Goal: Use online tool/utility: Utilize a website feature to perform a specific function

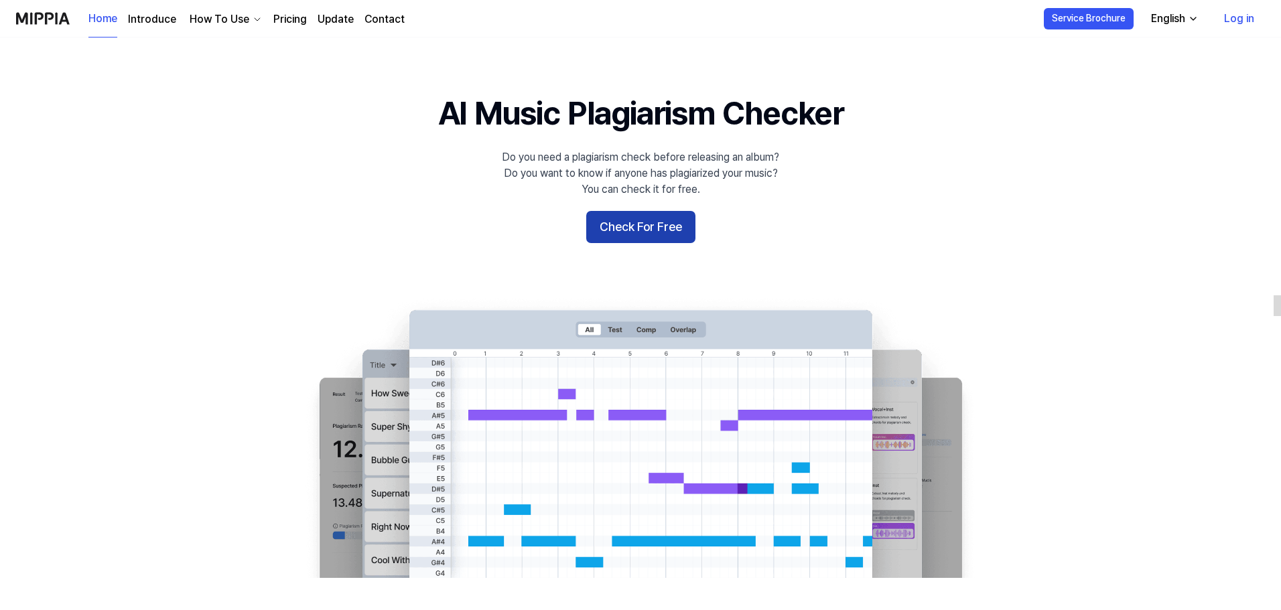
click at [679, 230] on button "Check For Free" at bounding box center [640, 227] width 109 height 32
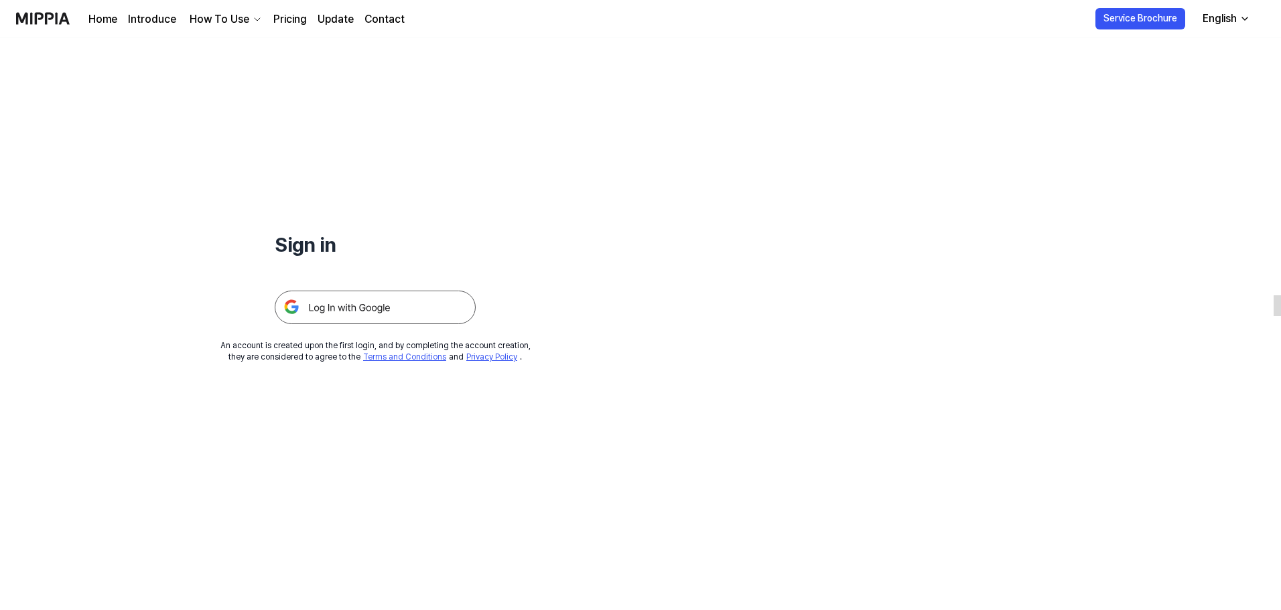
click at [366, 303] on img at bounding box center [375, 307] width 201 height 33
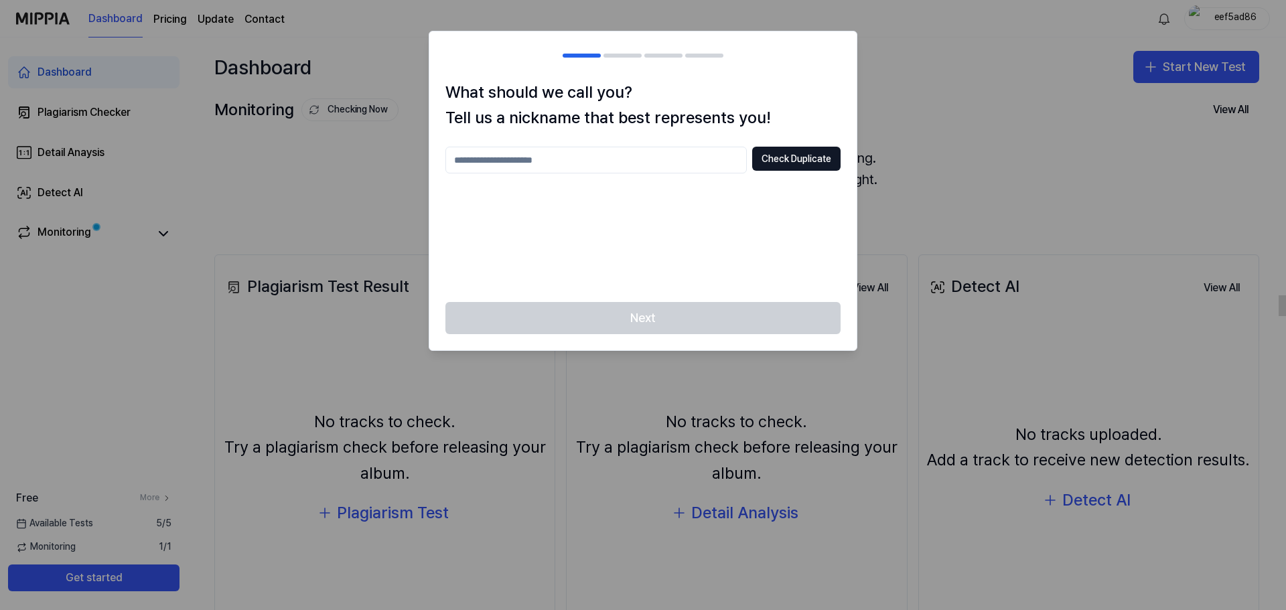
click at [693, 157] on input "text" at bounding box center [595, 160] width 301 height 27
type input "*******"
click at [814, 150] on button "Check Duplicate" at bounding box center [796, 159] width 88 height 24
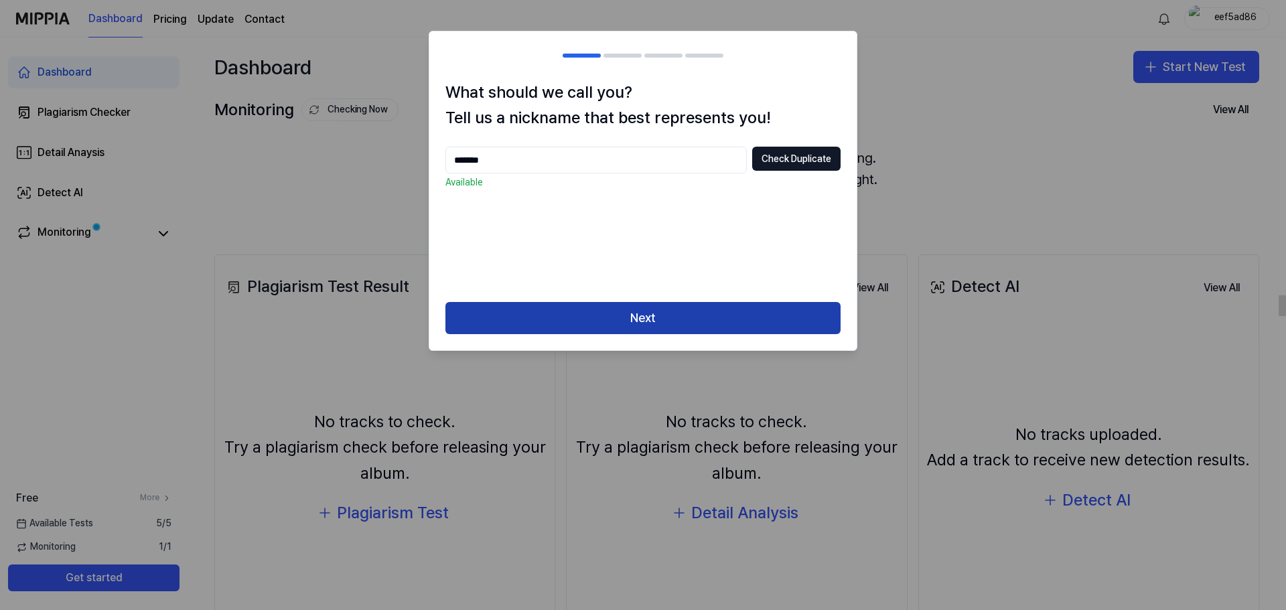
click at [694, 315] on button "Next" at bounding box center [642, 318] width 395 height 32
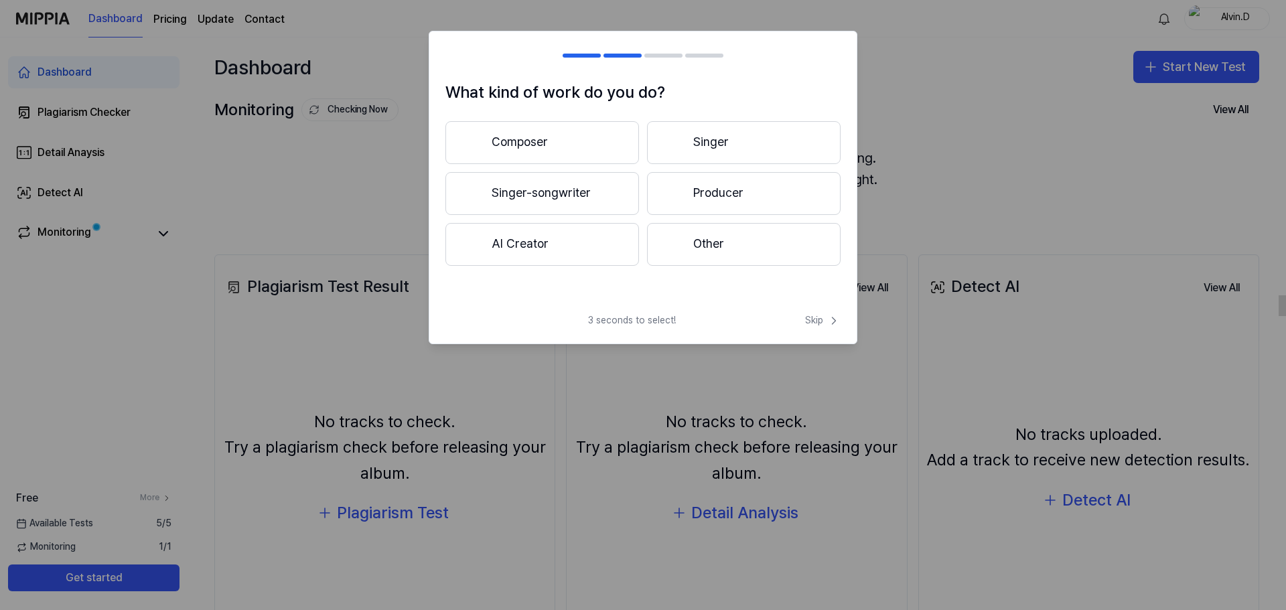
click at [550, 183] on button "Singer-songwriter" at bounding box center [542, 193] width 194 height 43
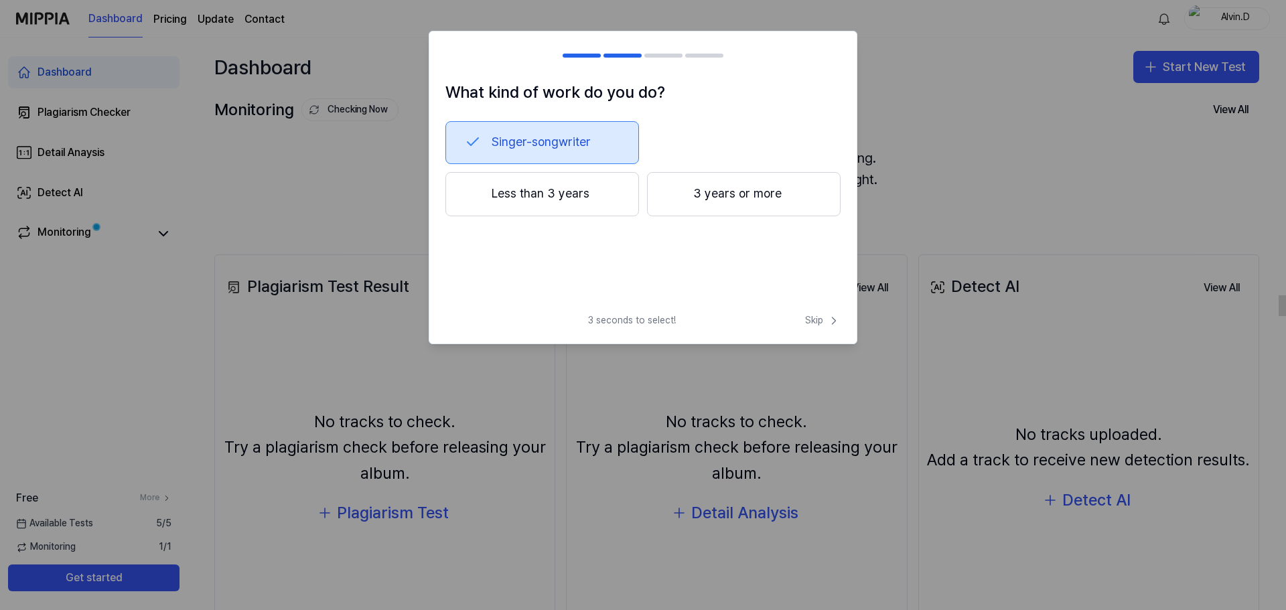
click at [583, 188] on button "Less than 3 years" at bounding box center [542, 194] width 194 height 44
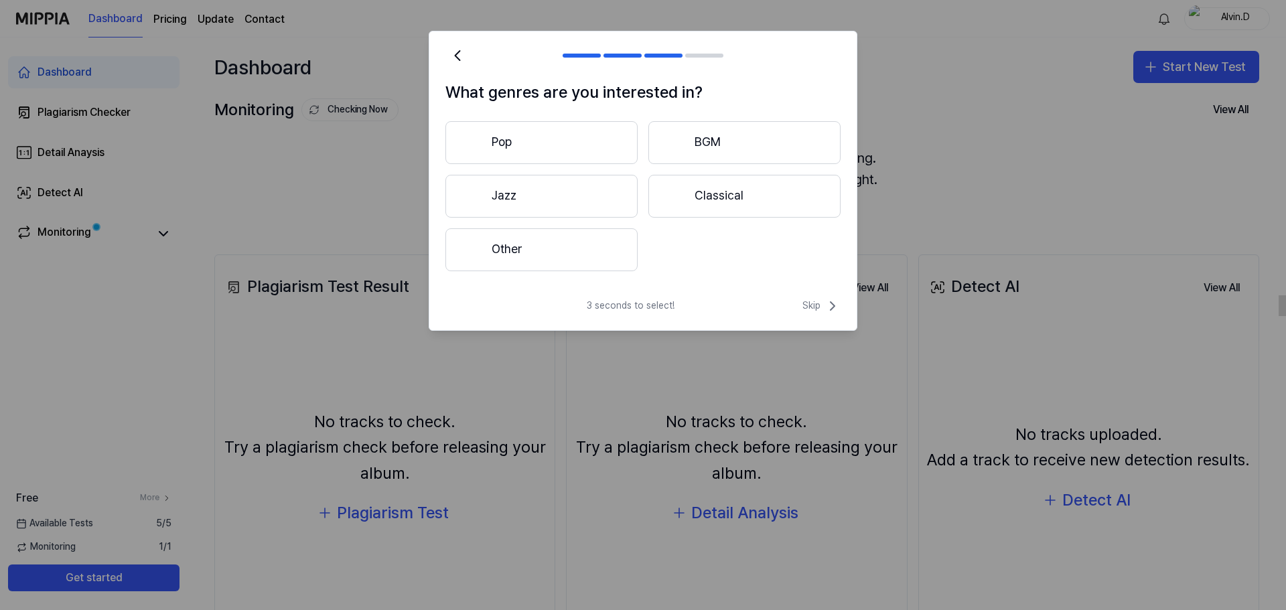
click at [555, 152] on button "Pop" at bounding box center [541, 142] width 192 height 43
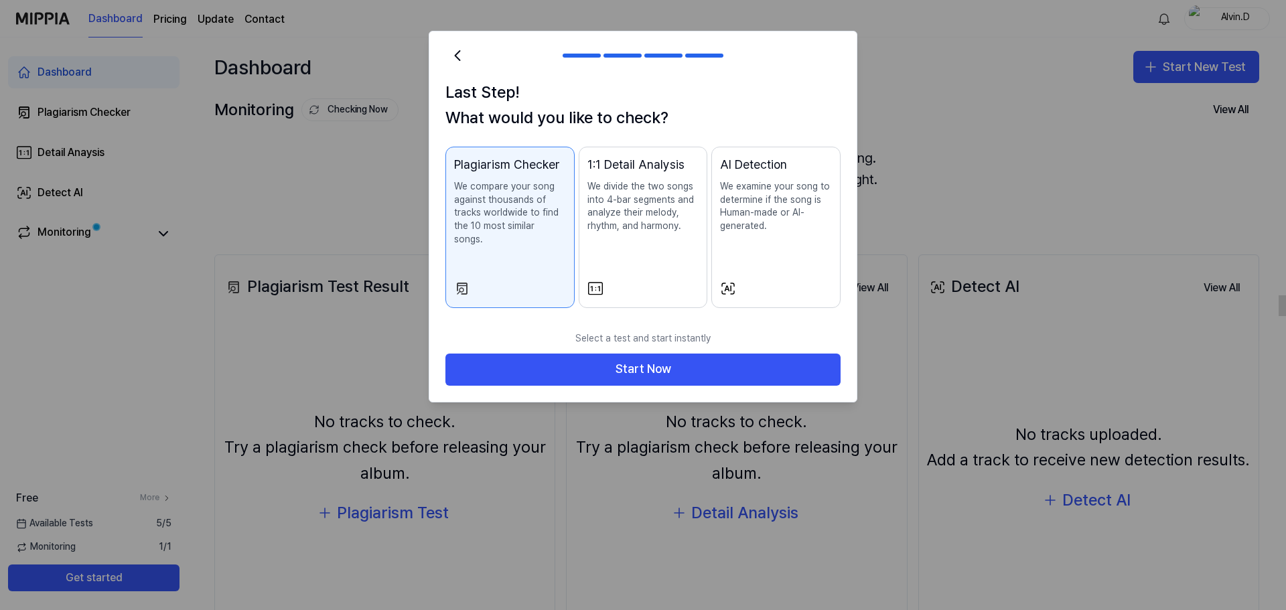
click at [777, 234] on div "AI Detection We examine your song to determine if the song is Human-made or AI-…" at bounding box center [776, 207] width 112 height 104
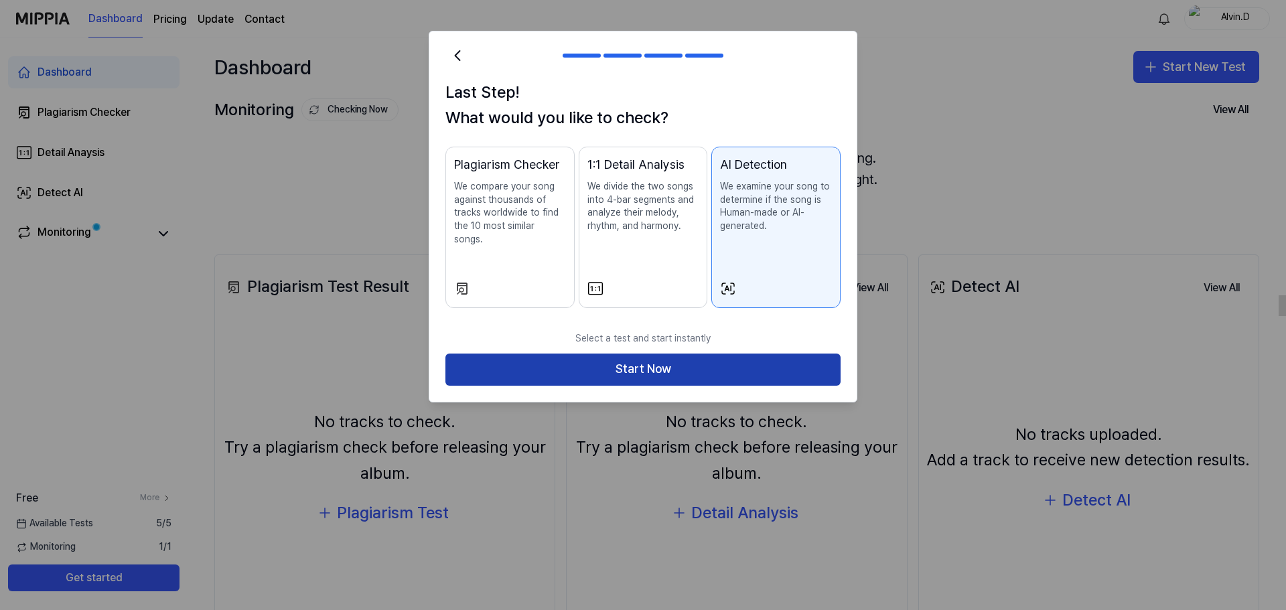
click at [731, 362] on button "Start Now" at bounding box center [642, 370] width 395 height 32
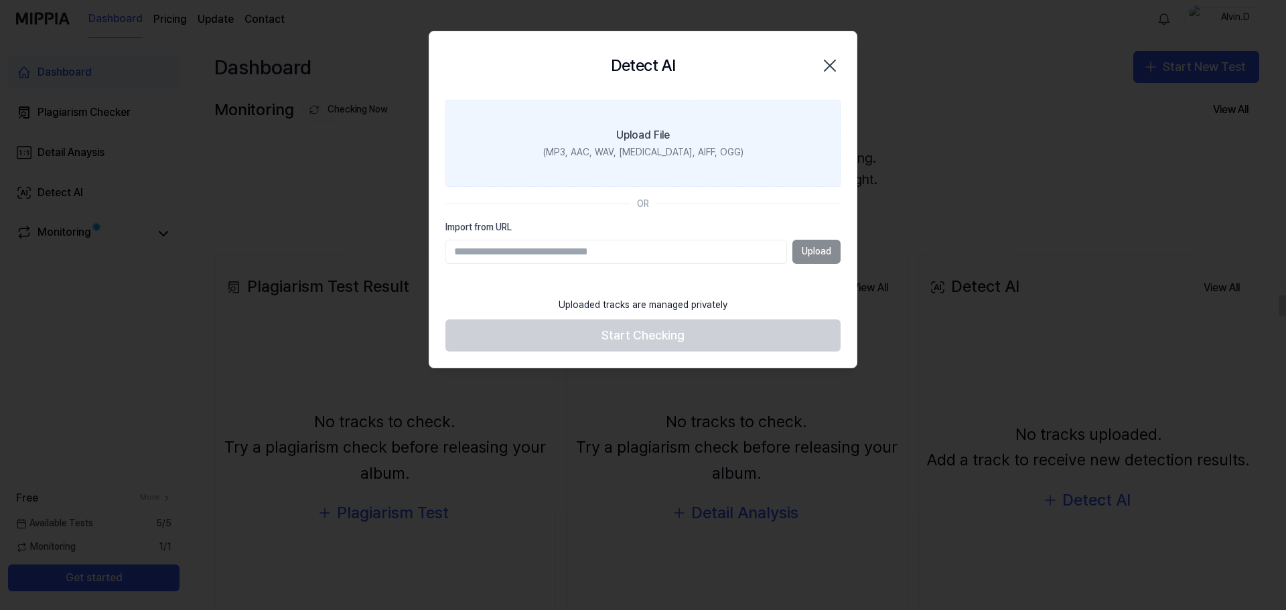
click at [707, 161] on label "Upload File (MP3, AAC, WAV, [MEDICAL_DATA], AIFF, OGG)" at bounding box center [642, 143] width 395 height 87
click at [0, 0] on input "Upload File (MP3, AAC, WAV, [MEDICAL_DATA], AIFF, OGG)" at bounding box center [0, 0] width 0 height 0
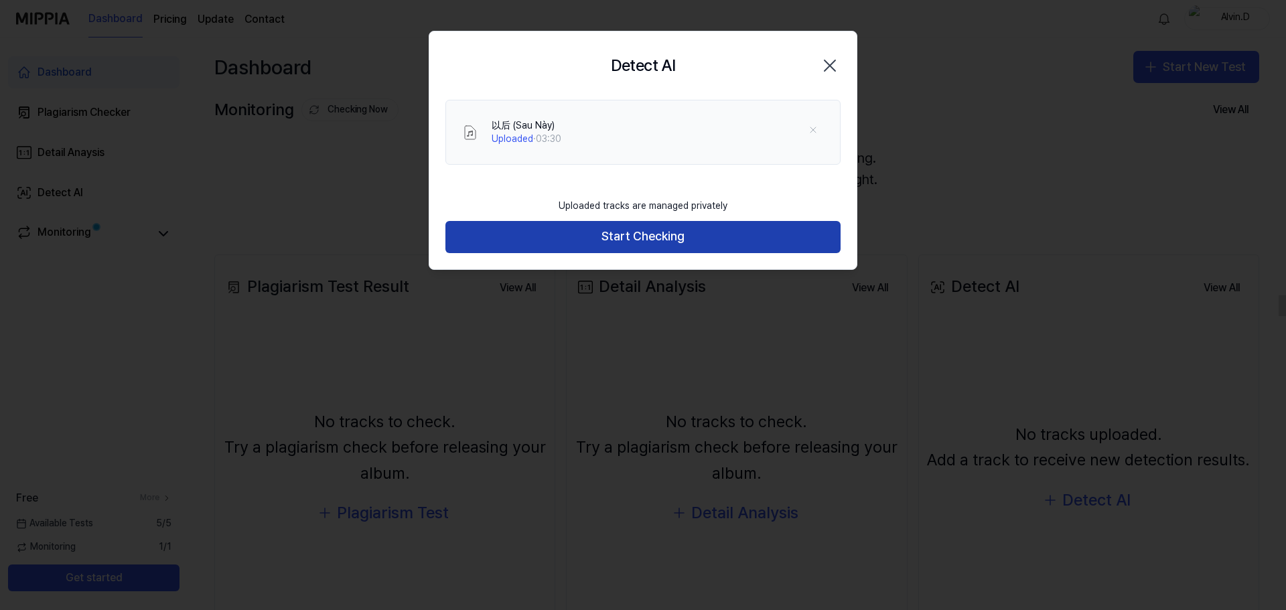
click at [620, 239] on button "Start Checking" at bounding box center [642, 237] width 395 height 32
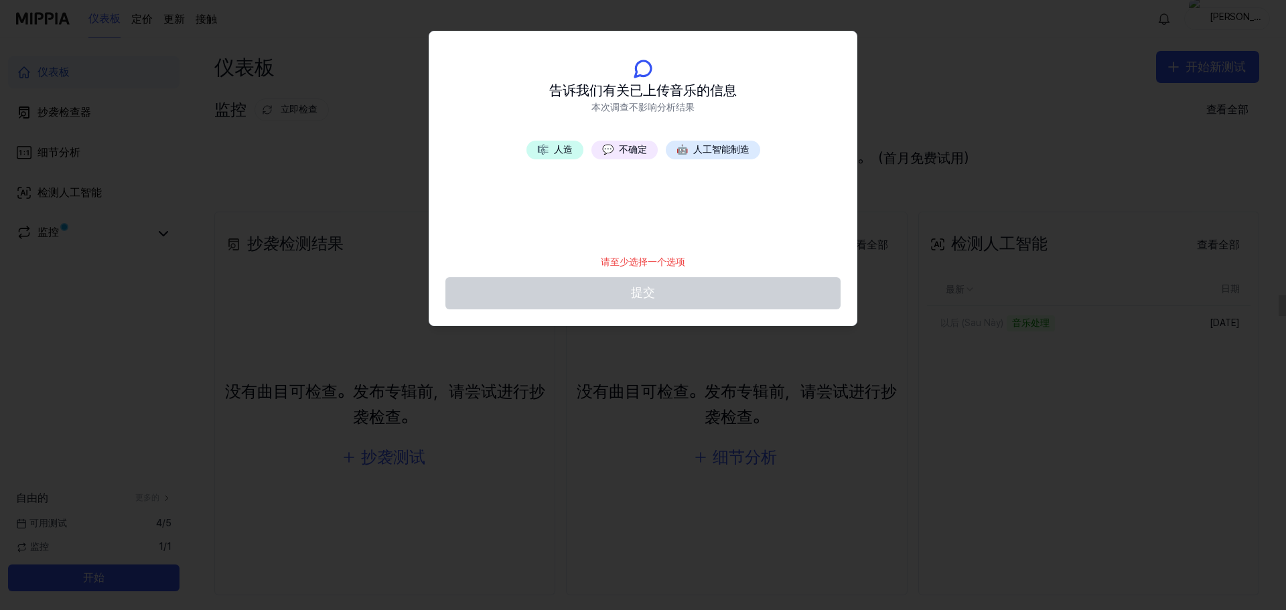
click at [733, 149] on font "人工智能制造" at bounding box center [721, 149] width 56 height 11
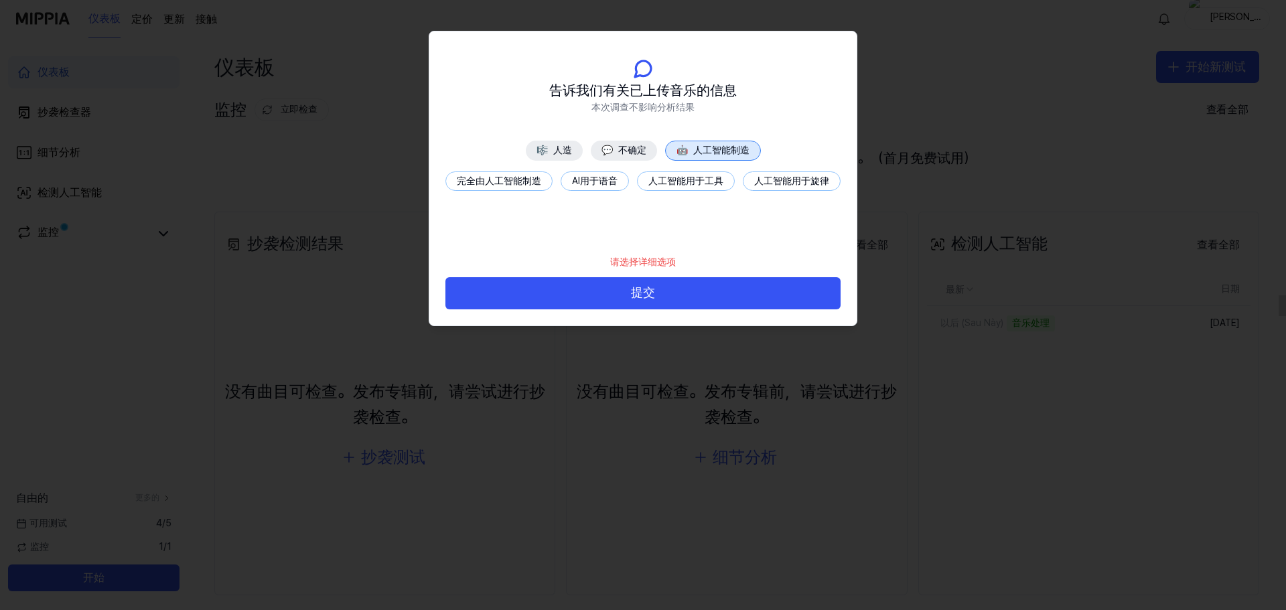
click at [541, 186] on font "完全由人工智能制造" at bounding box center [499, 180] width 84 height 11
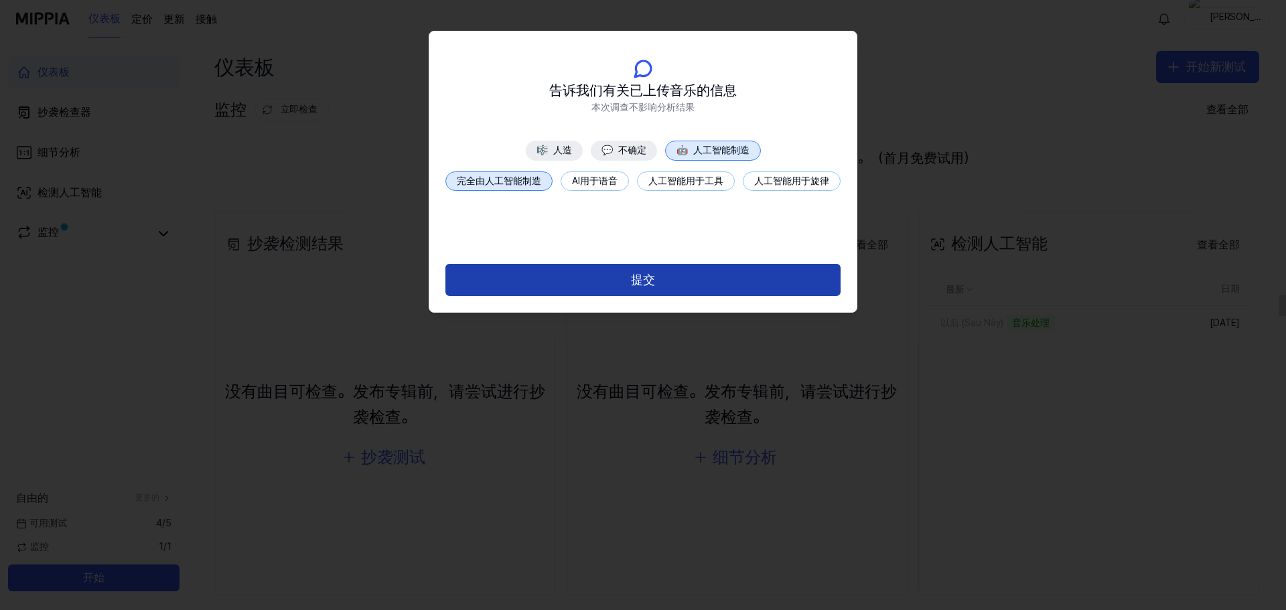
click at [652, 276] on font "提交" at bounding box center [643, 280] width 24 height 14
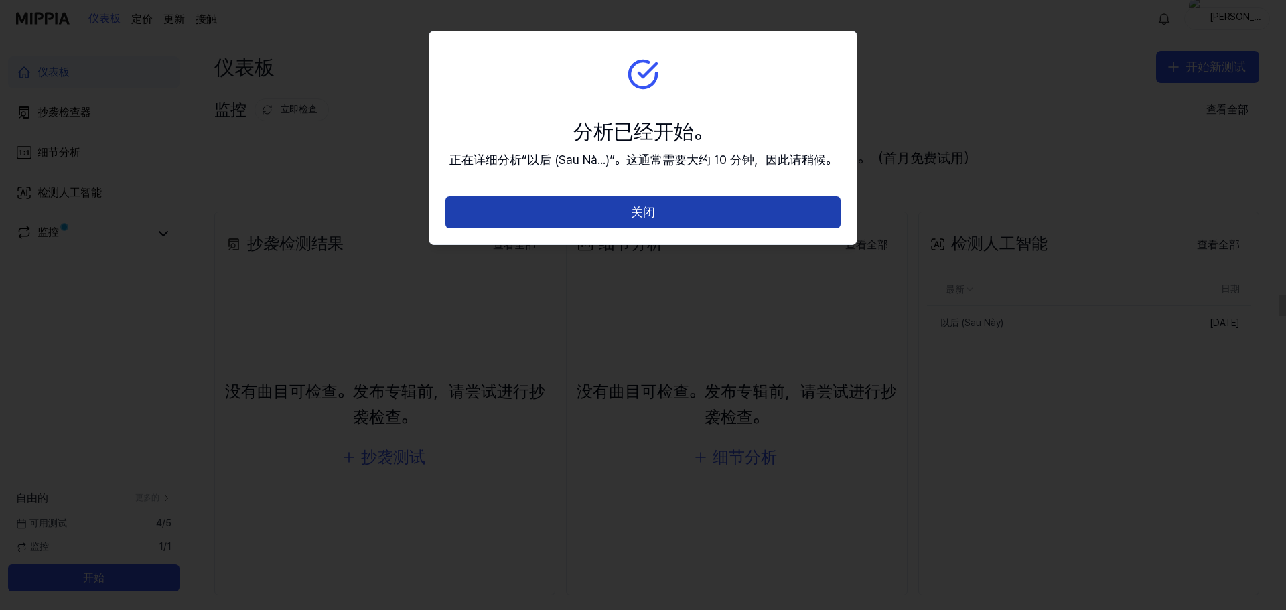
click at [651, 208] on font "关闭" at bounding box center [643, 212] width 24 height 14
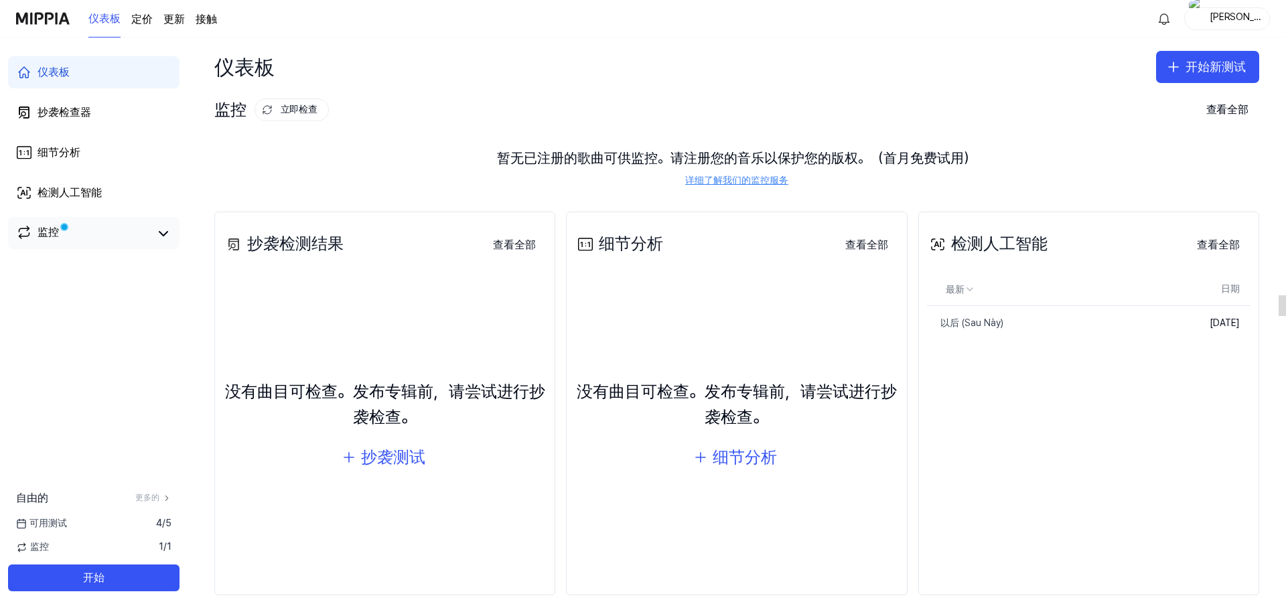
click at [127, 243] on link "监控" at bounding box center [83, 233] width 134 height 19
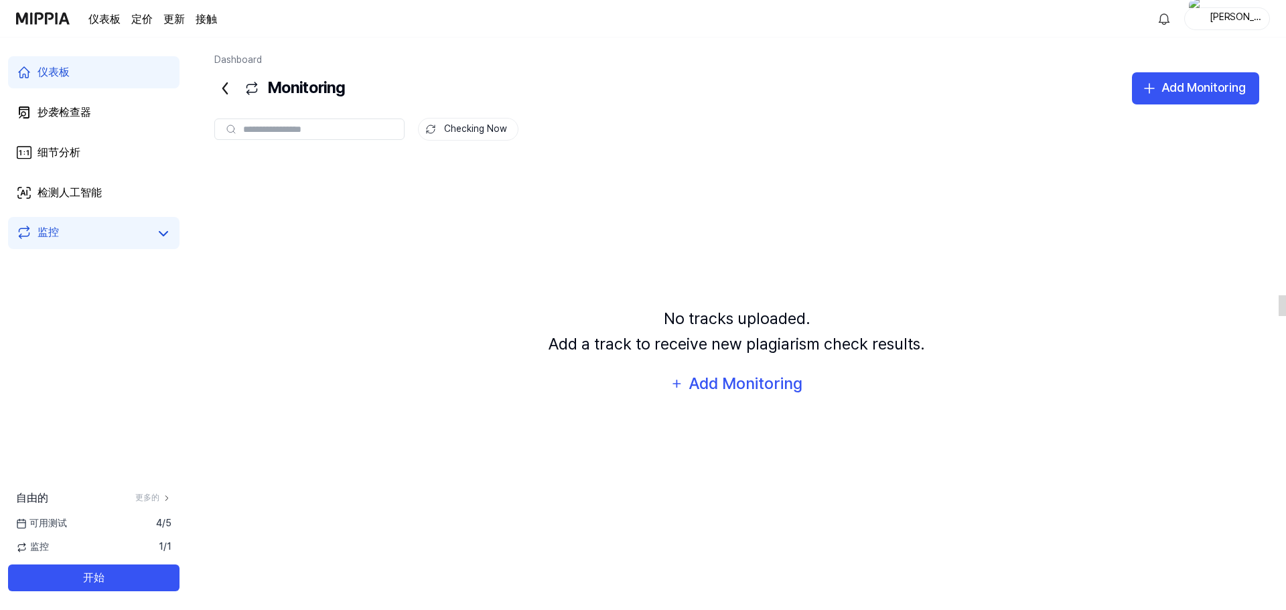
click at [85, 65] on link "仪表板" at bounding box center [93, 72] width 171 height 32
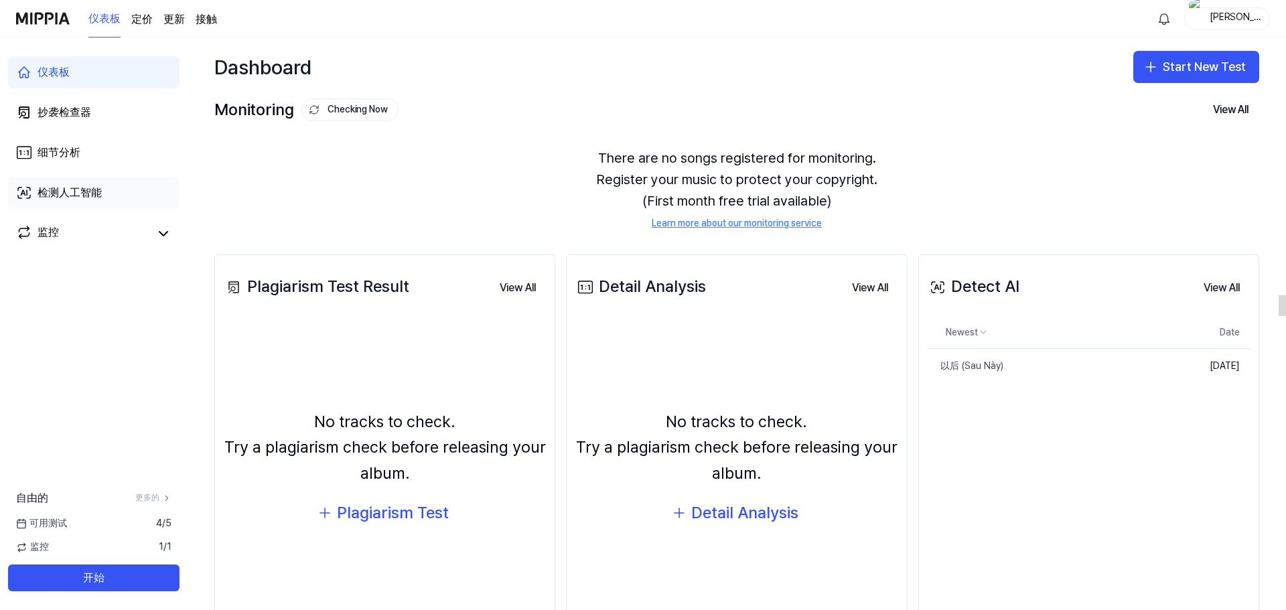
drag, startPoint x: 55, startPoint y: 181, endPoint x: 87, endPoint y: 188, distance: 32.8
click at [55, 181] on link "检测人工智能" at bounding box center [93, 193] width 171 height 32
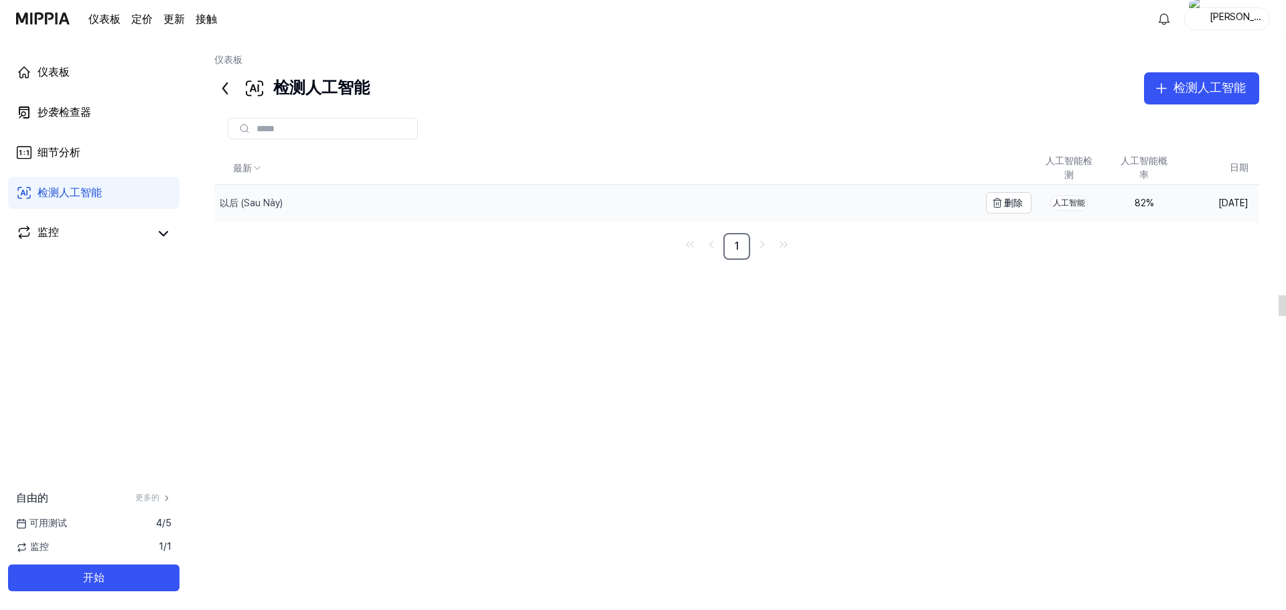
click at [240, 200] on font "以后 (Sau Này)" at bounding box center [251, 203] width 63 height 11
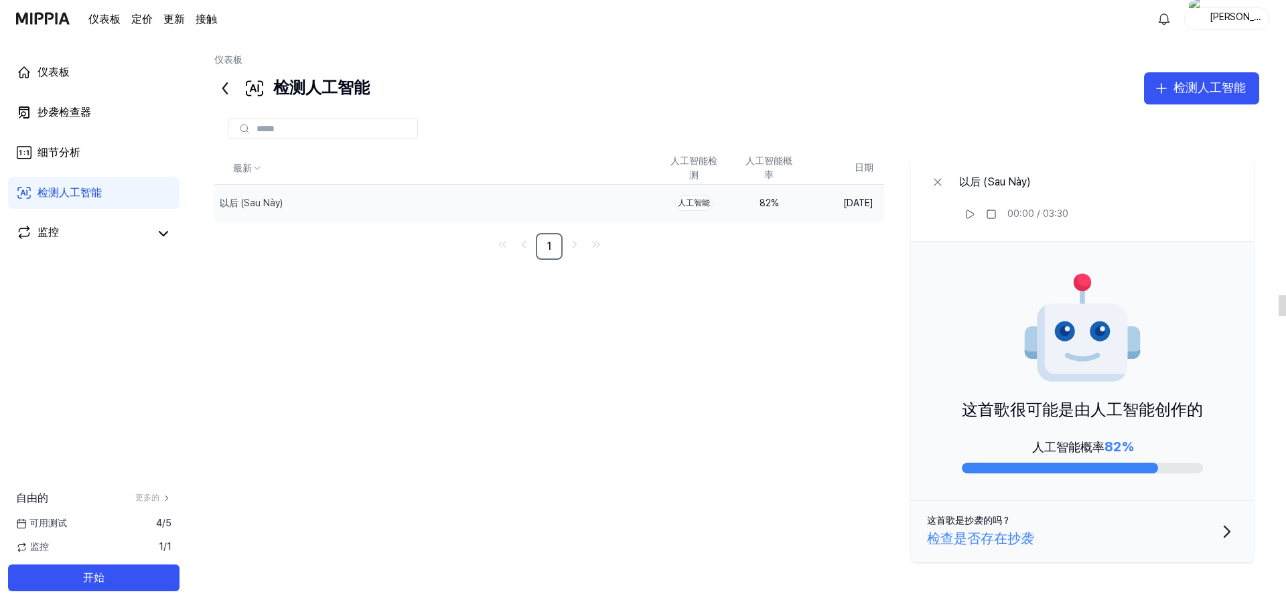
click at [1091, 528] on button "这首歌是抄袭的吗？ 检查是否存在抄袭" at bounding box center [1082, 532] width 343 height 62
